Goal: Book appointment/travel/reservation

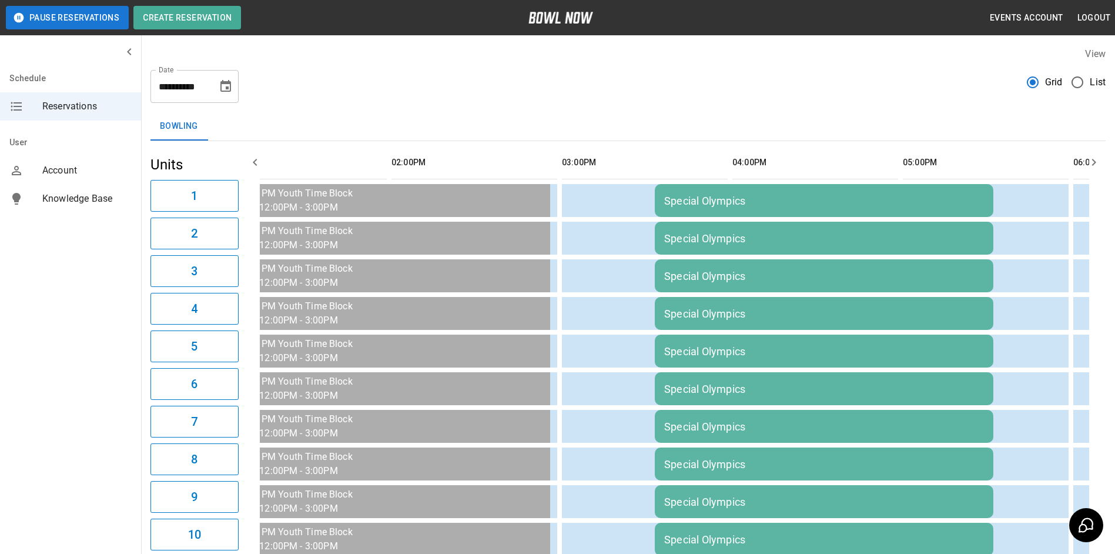
click at [255, 163] on icon "button" at bounding box center [255, 162] width 4 height 7
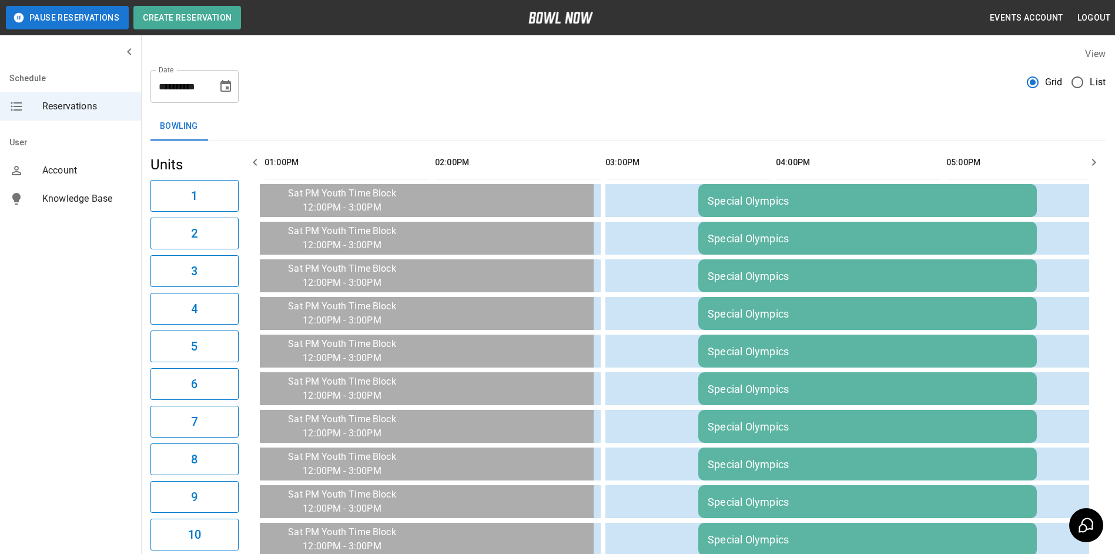
click at [255, 163] on icon "button" at bounding box center [255, 162] width 4 height 7
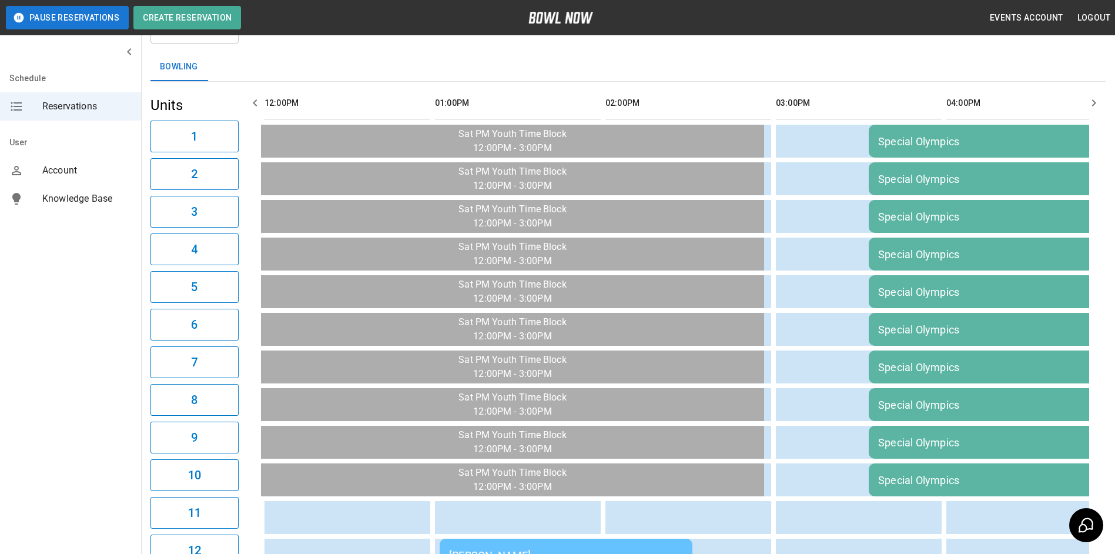
scroll to position [59, 0]
click at [255, 105] on icon "button" at bounding box center [255, 103] width 4 height 7
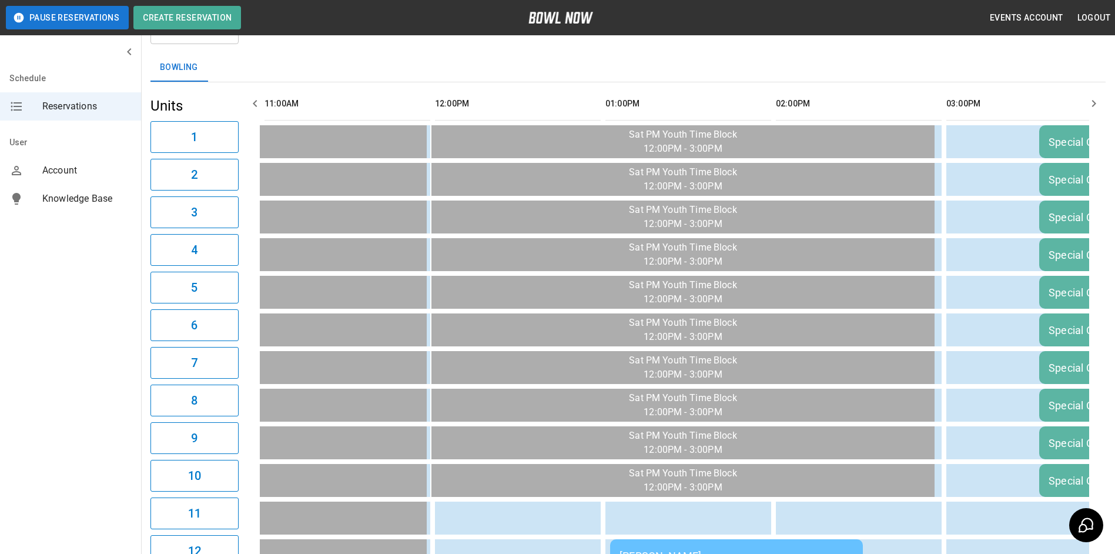
click at [255, 105] on icon "button" at bounding box center [255, 103] width 4 height 7
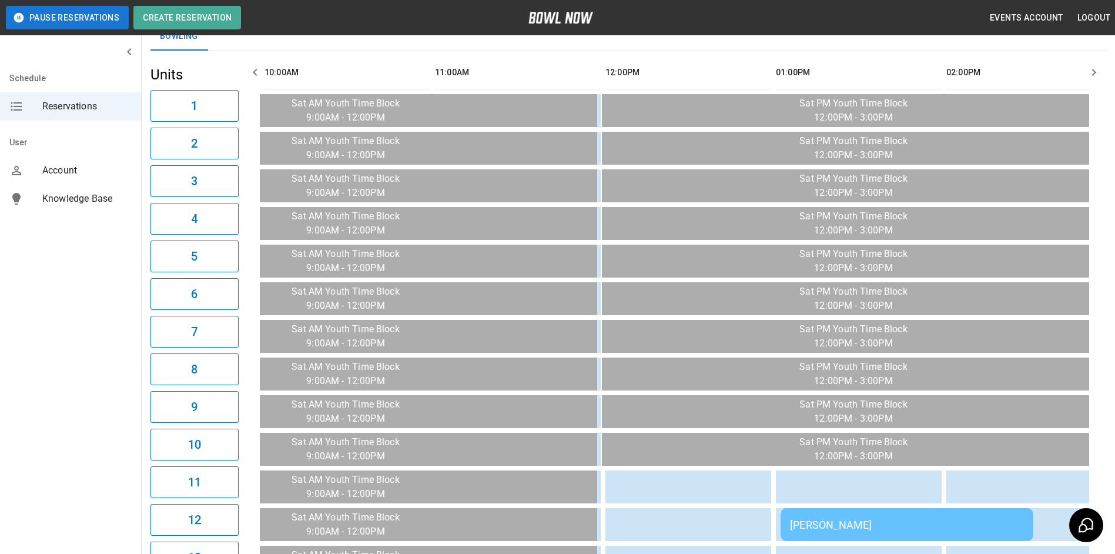
scroll to position [69, 0]
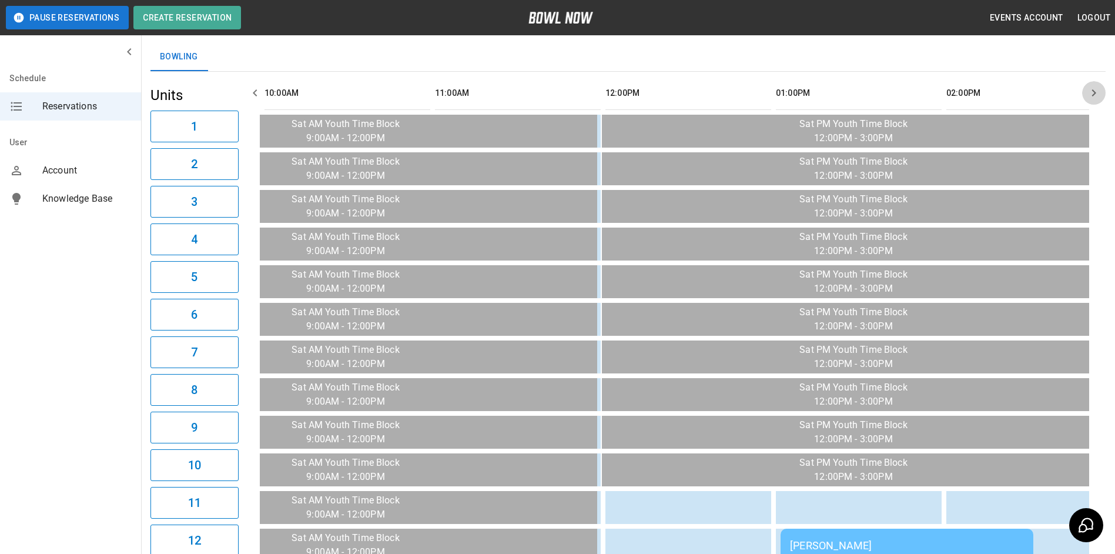
click at [1096, 91] on icon "button" at bounding box center [1094, 93] width 14 height 14
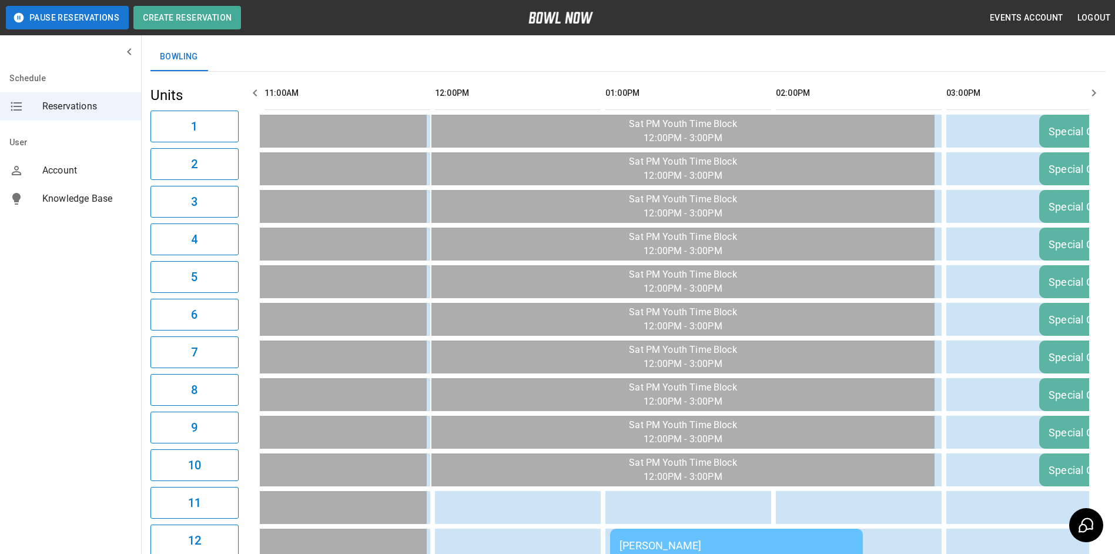
click at [1096, 91] on icon "button" at bounding box center [1094, 93] width 14 height 14
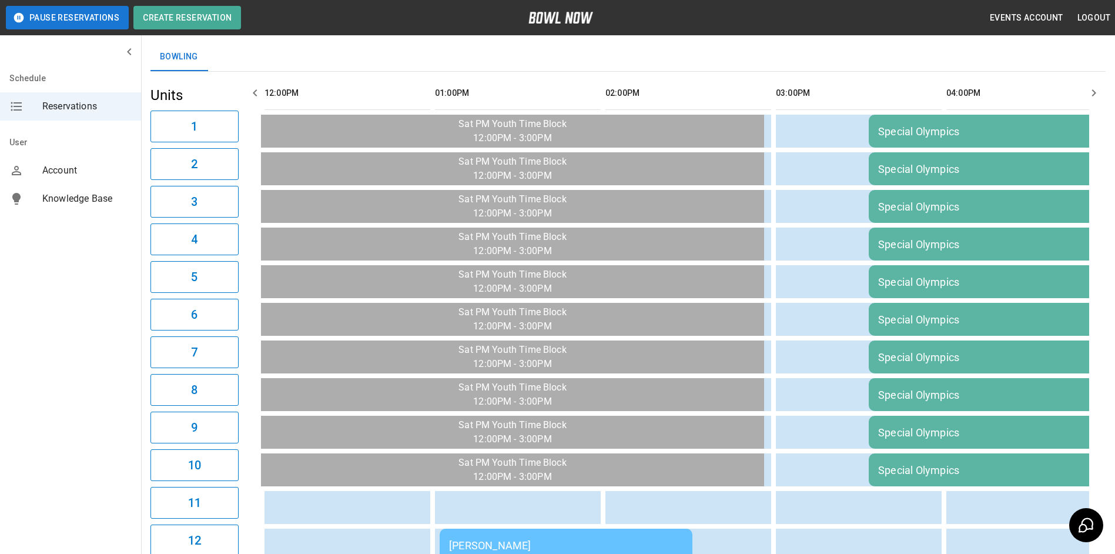
click at [1096, 91] on icon "button" at bounding box center [1094, 93] width 14 height 14
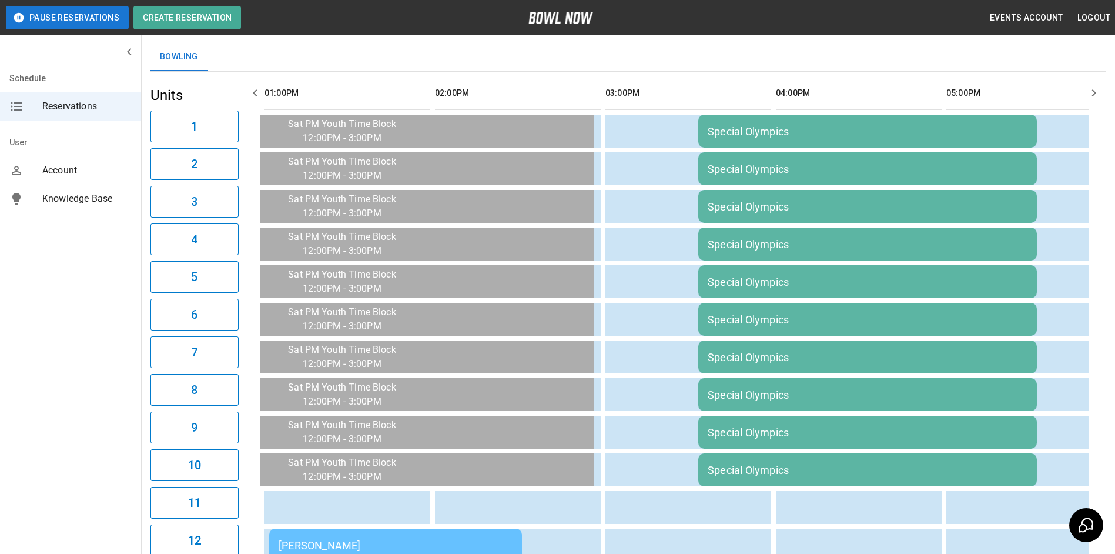
click at [1096, 91] on icon "button" at bounding box center [1094, 93] width 14 height 14
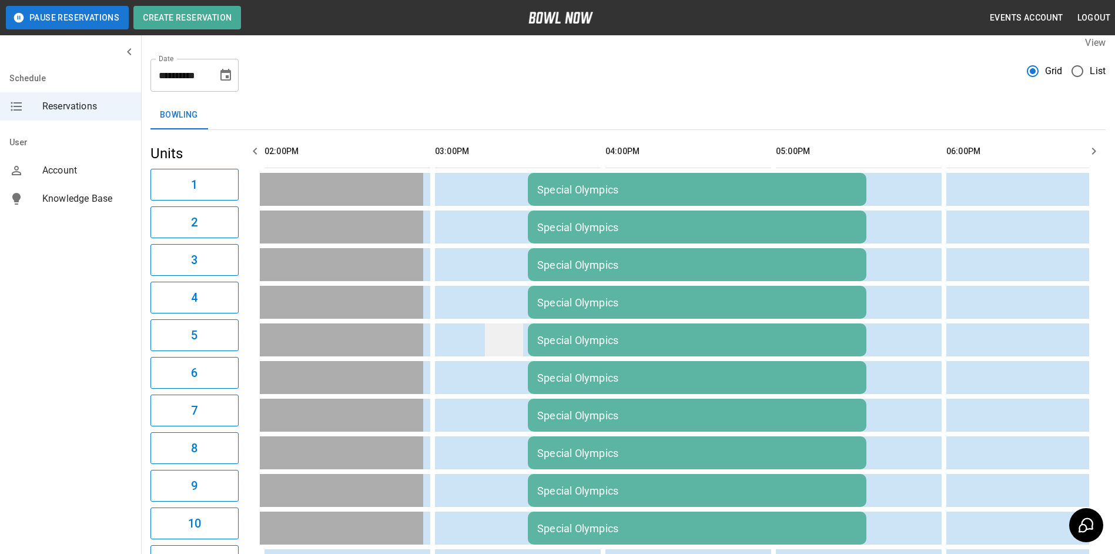
scroll to position [11, 0]
click at [253, 151] on icon "button" at bounding box center [255, 152] width 14 height 14
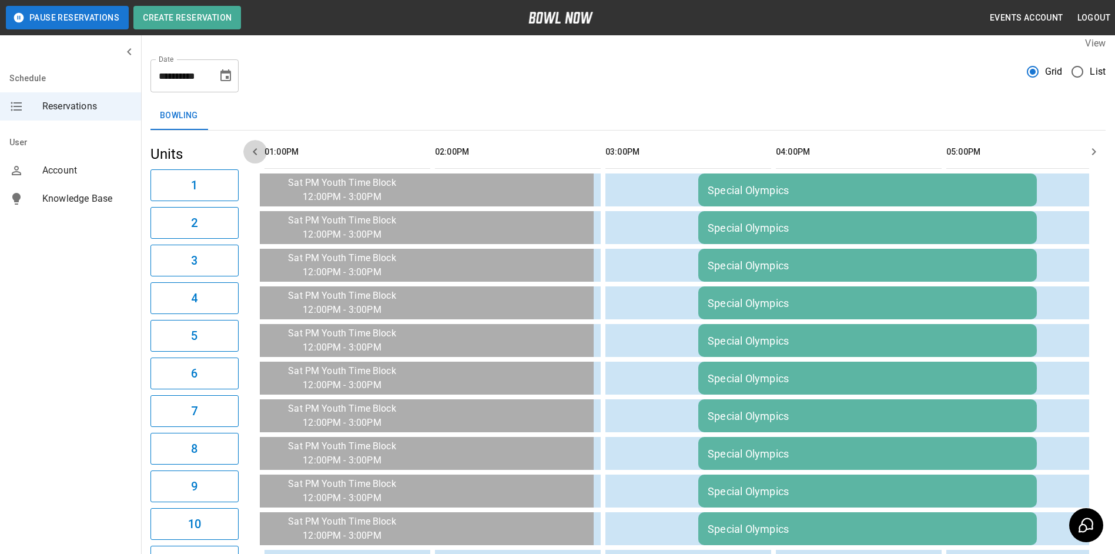
click at [253, 151] on icon "button" at bounding box center [255, 152] width 14 height 14
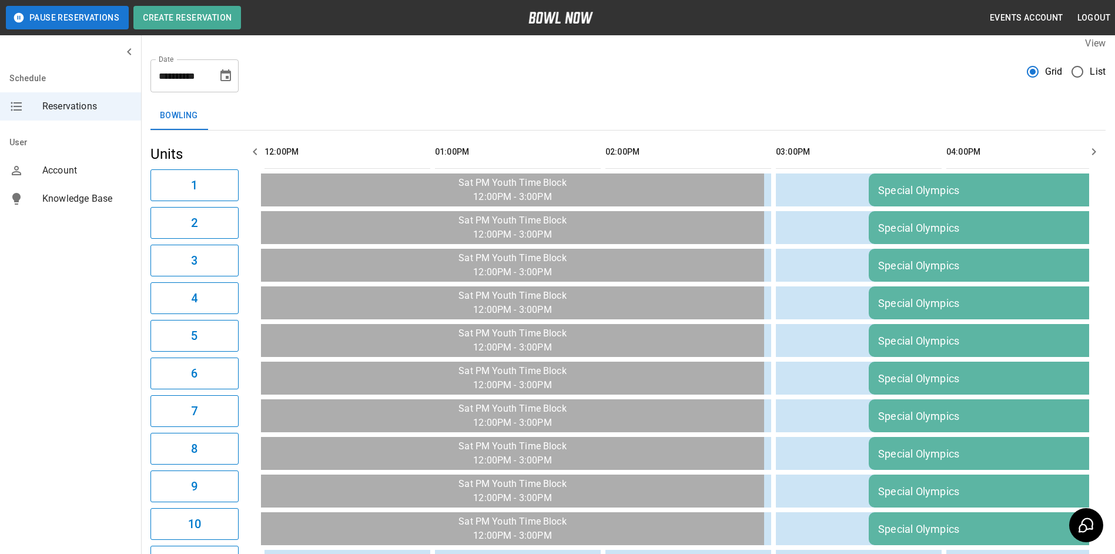
scroll to position [0, 0]
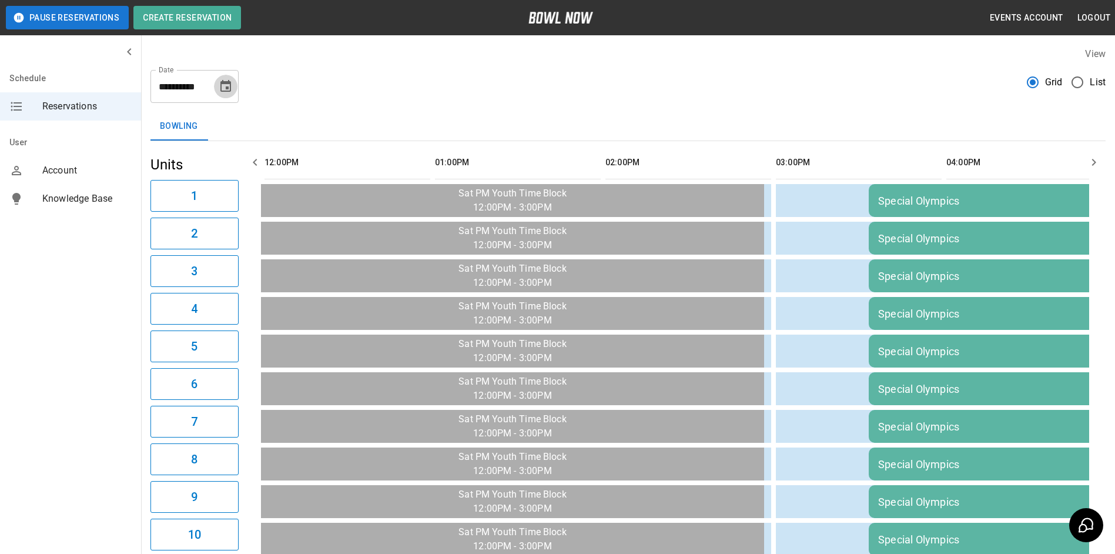
drag, startPoint x: 229, startPoint y: 84, endPoint x: 221, endPoint y: 85, distance: 7.7
click at [228, 84] on icon "Choose date, selected date is Sep 13, 2025" at bounding box center [225, 86] width 11 height 12
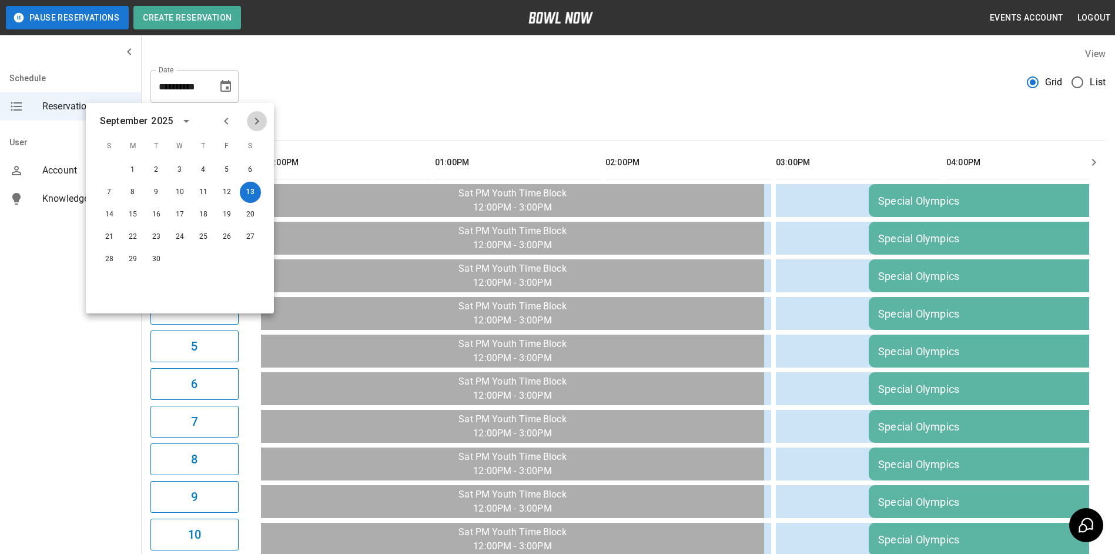
click at [254, 119] on icon "Next month" at bounding box center [257, 121] width 14 height 14
click at [242, 169] on button "4" at bounding box center [250, 169] width 21 height 21
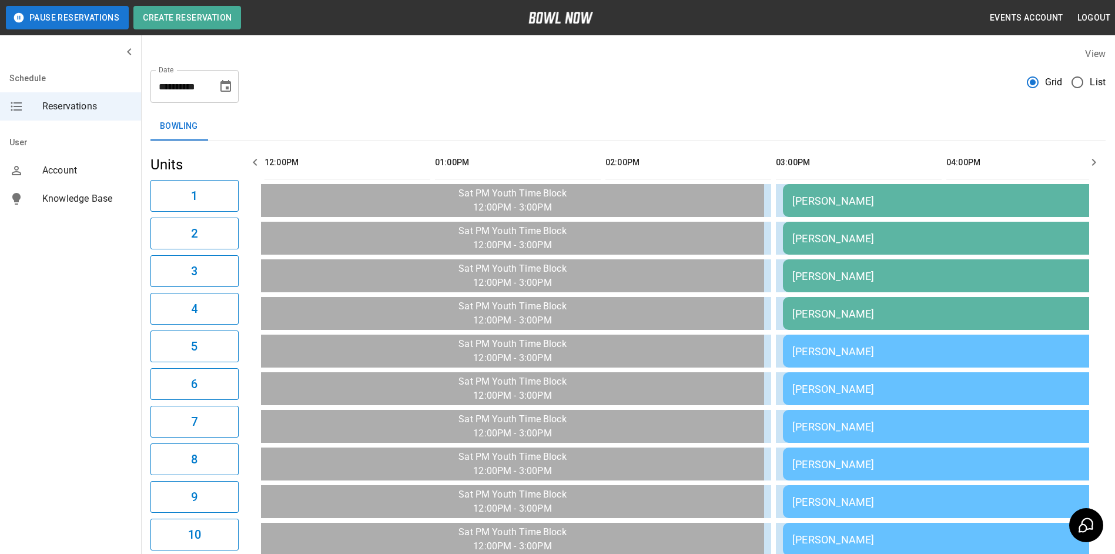
scroll to position [0, 170]
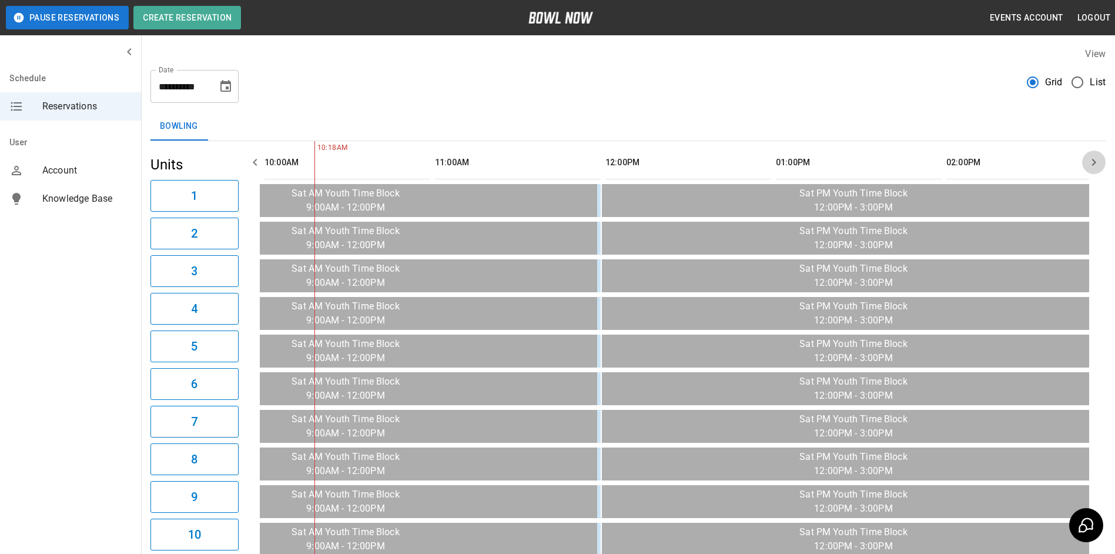
click at [1089, 155] on icon "button" at bounding box center [1094, 162] width 14 height 14
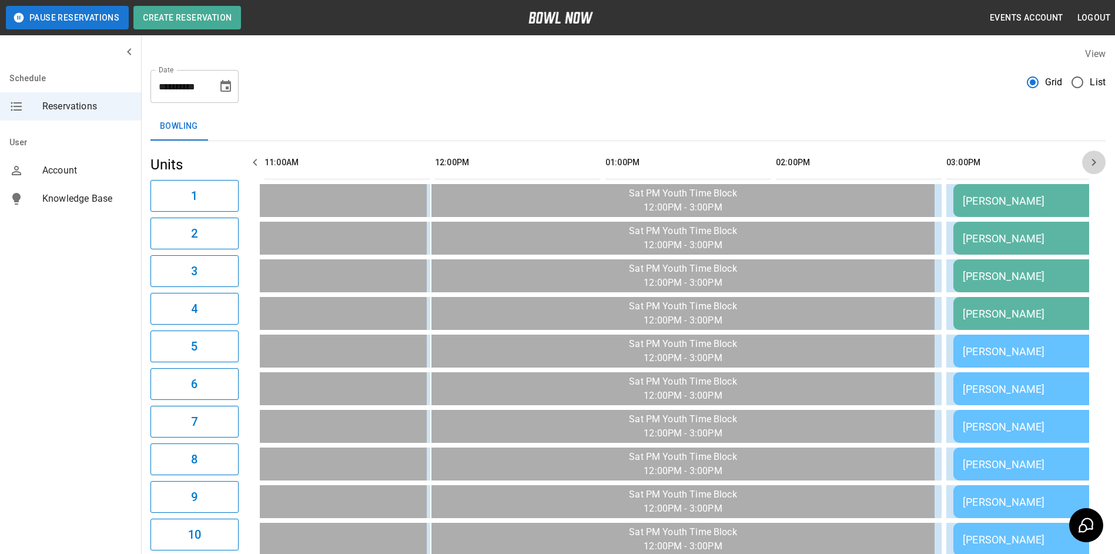
click at [1089, 155] on icon "button" at bounding box center [1094, 162] width 14 height 14
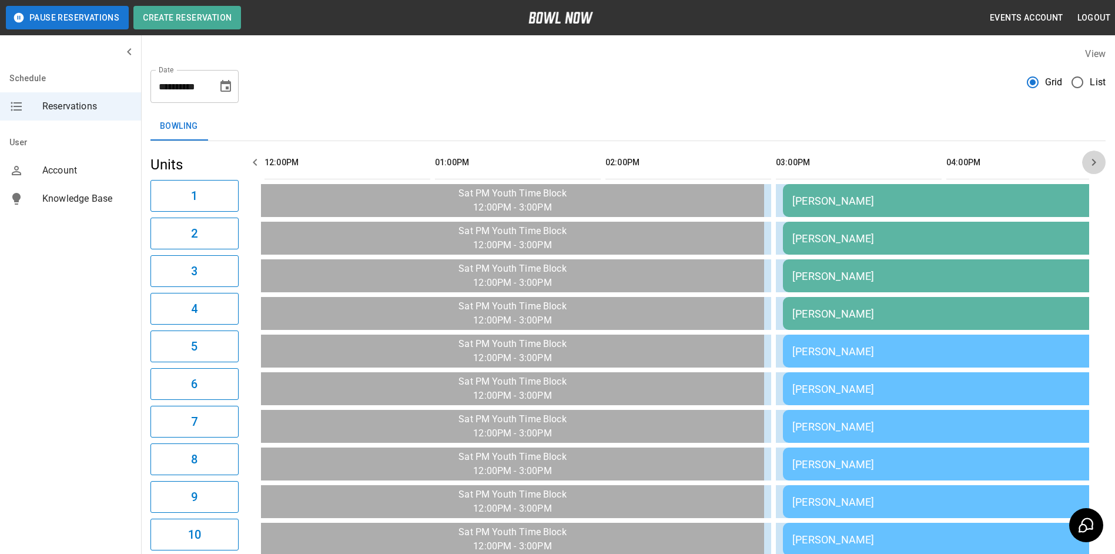
click at [1089, 155] on icon "button" at bounding box center [1094, 162] width 14 height 14
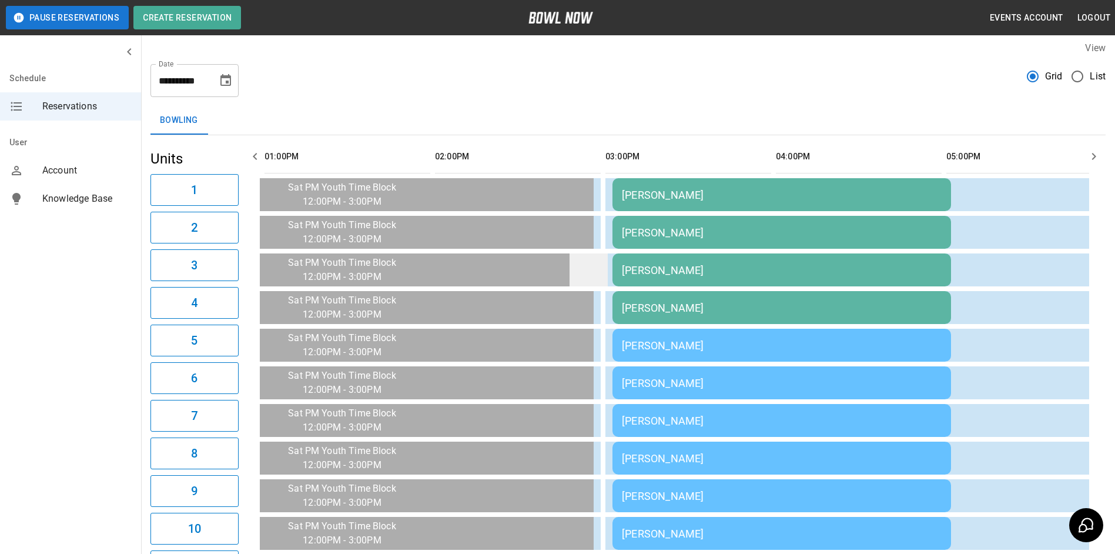
scroll to position [0, 0]
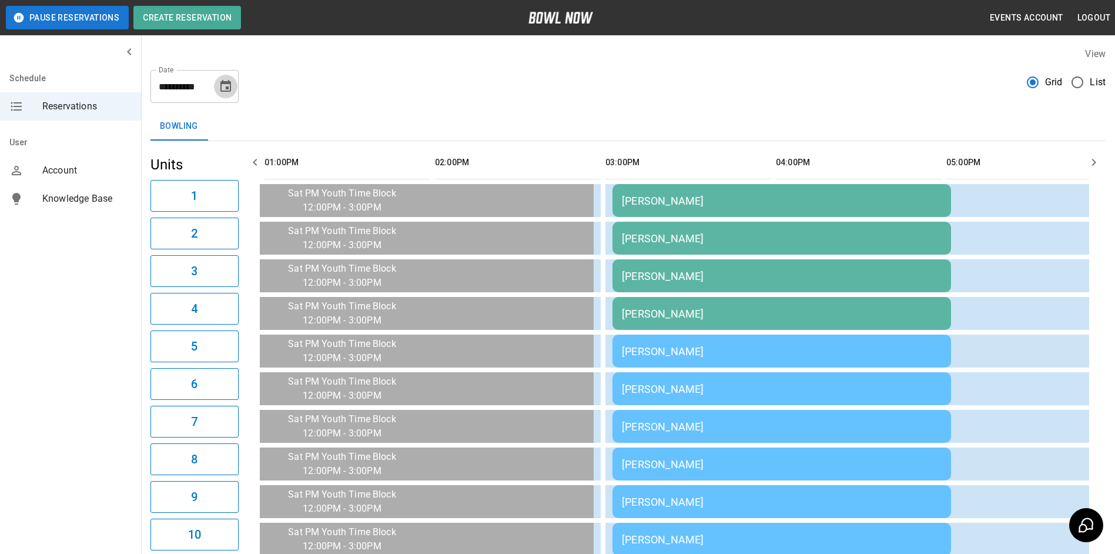
click at [227, 93] on icon "Choose date, selected date is Oct 4, 2025" at bounding box center [226, 86] width 14 height 14
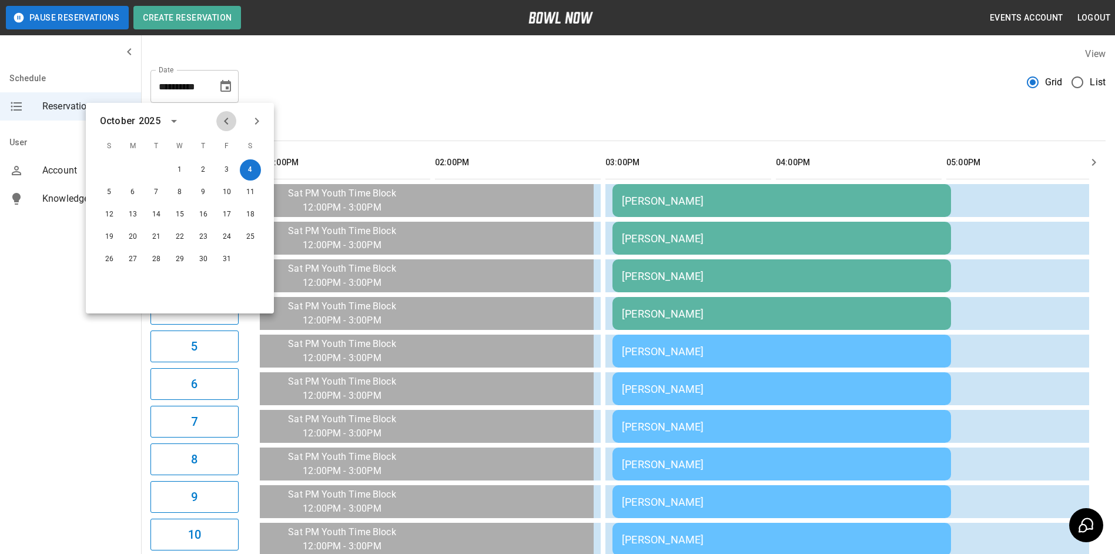
click at [221, 117] on icon "Previous month" at bounding box center [226, 121] width 14 height 14
drag, startPoint x: 252, startPoint y: 189, endPoint x: 252, endPoint y: 195, distance: 5.9
click at [252, 195] on button "13" at bounding box center [250, 192] width 21 height 21
type input "**********"
